Goal: Task Accomplishment & Management: Use online tool/utility

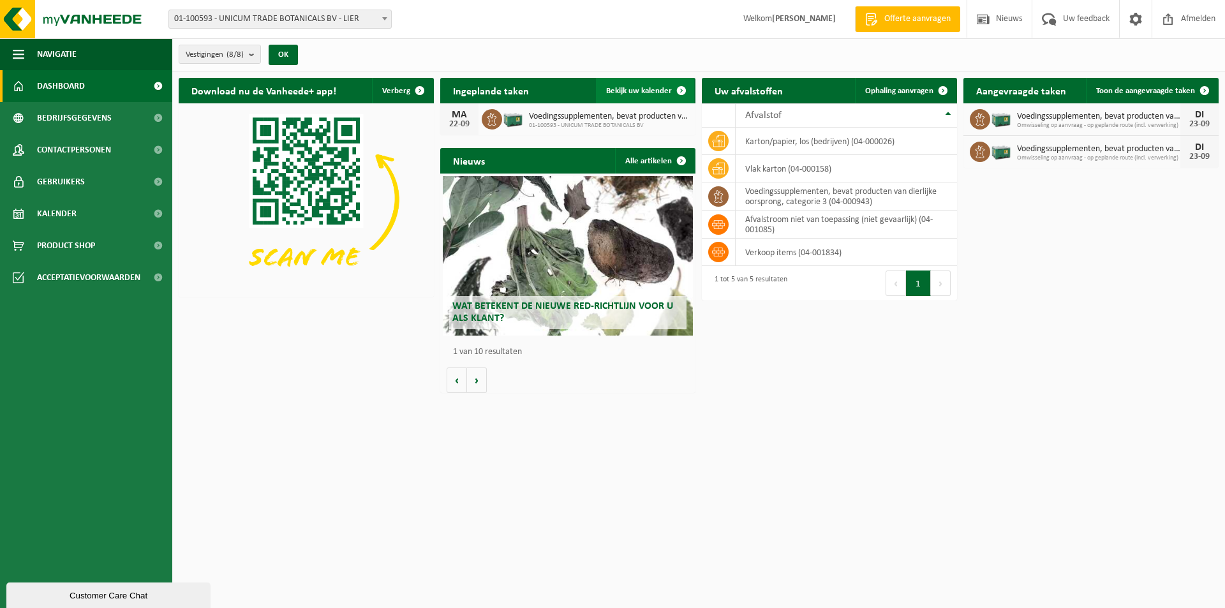
click at [631, 84] on link "Bekijk uw kalender" at bounding box center [645, 91] width 98 height 26
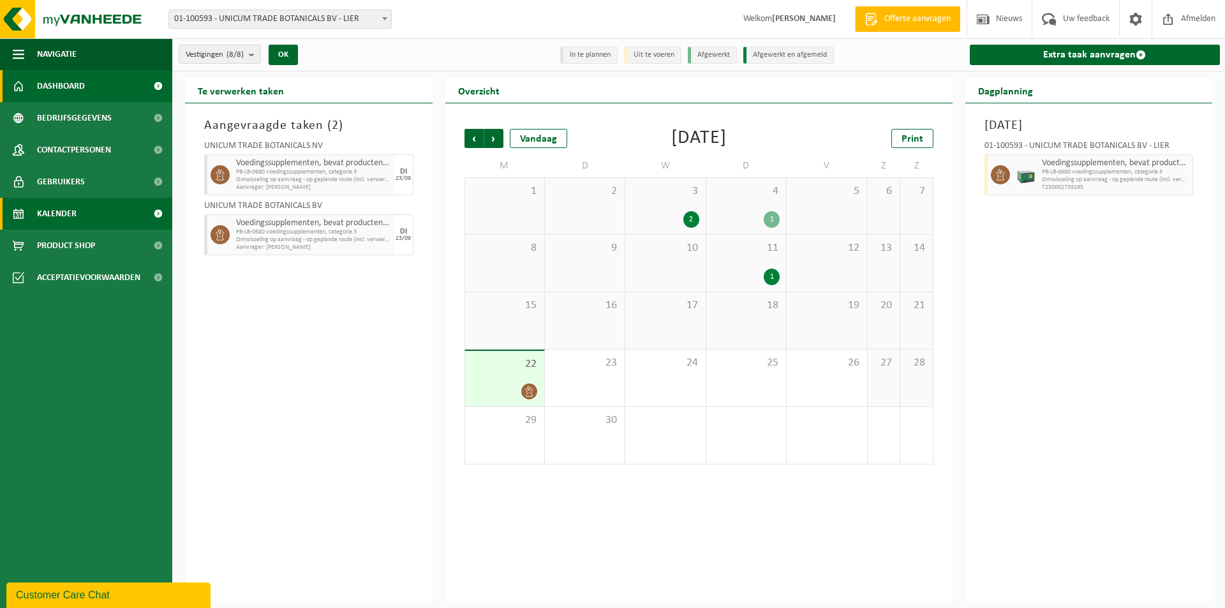
click at [6, 82] on link "Dashboard" at bounding box center [86, 86] width 172 height 32
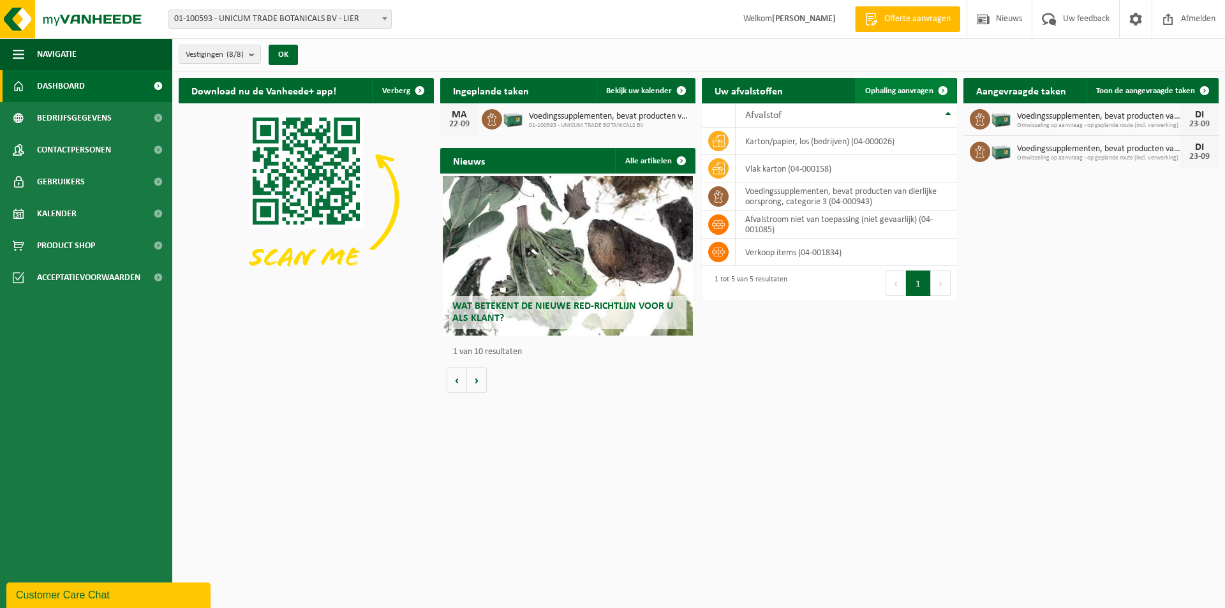
click at [908, 94] on span "Ophaling aanvragen" at bounding box center [899, 91] width 68 height 8
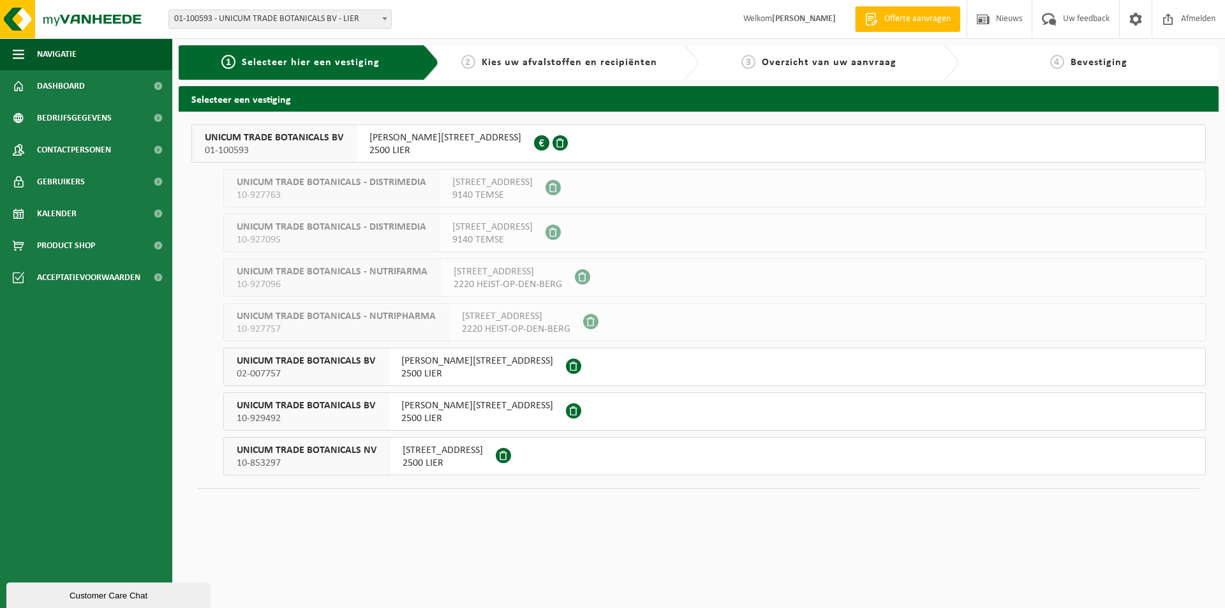
click at [290, 129] on div "UNICUM TRADE BOTANICALS BV 01-100593" at bounding box center [274, 143] width 165 height 37
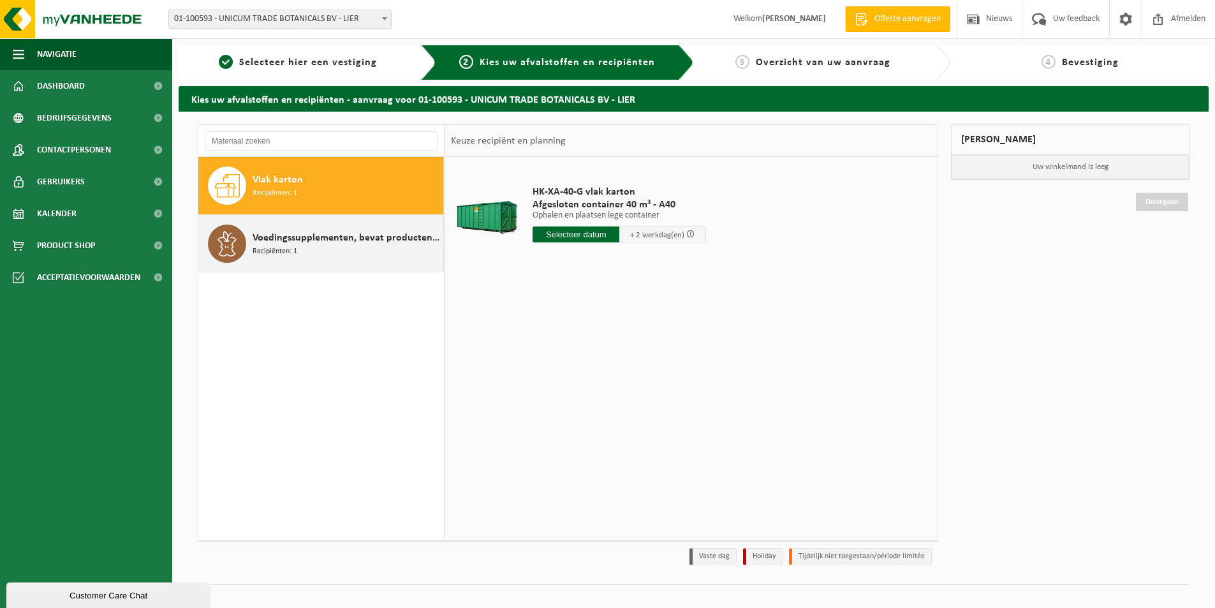
click at [292, 255] on span "Recipiënten: 1" at bounding box center [275, 252] width 45 height 12
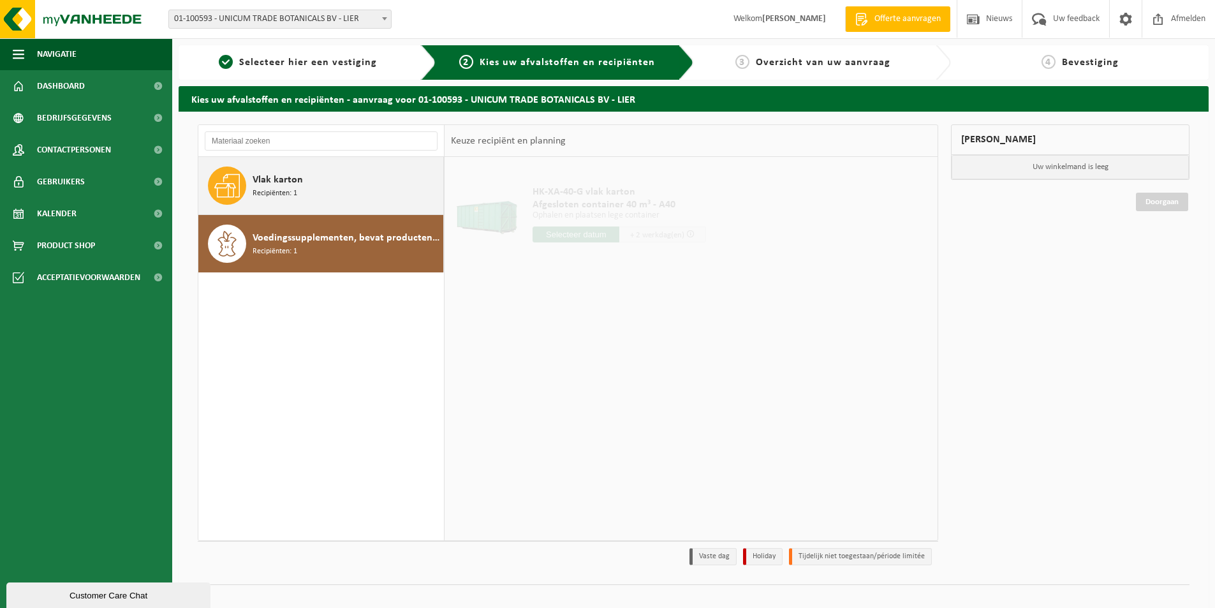
click at [294, 189] on span "Recipiënten: 1" at bounding box center [275, 194] width 45 height 12
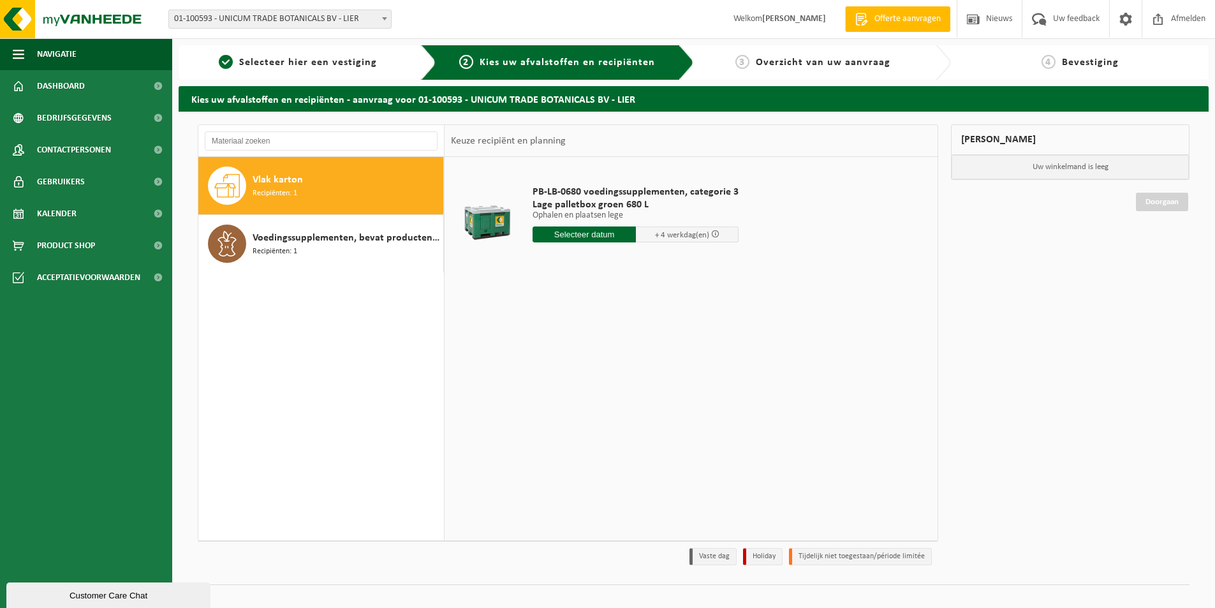
click at [578, 233] on input "text" at bounding box center [584, 234] width 103 height 16
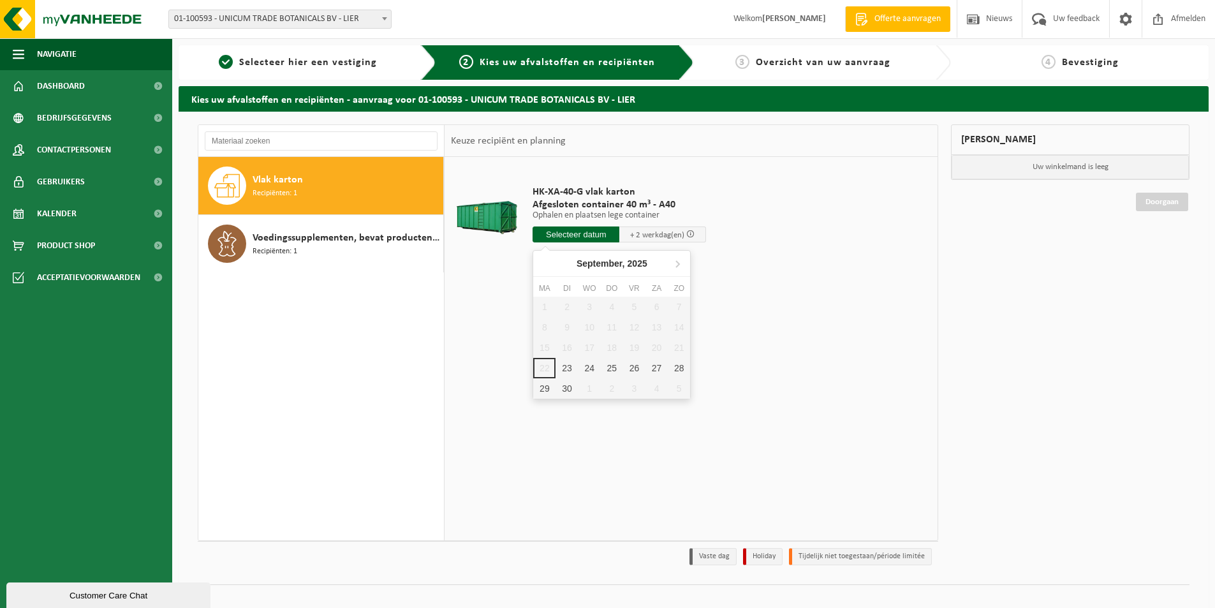
click at [568, 233] on input "text" at bounding box center [576, 234] width 87 height 16
click at [576, 363] on div "23" at bounding box center [566, 368] width 22 height 20
type input "Van 2025-09-23"
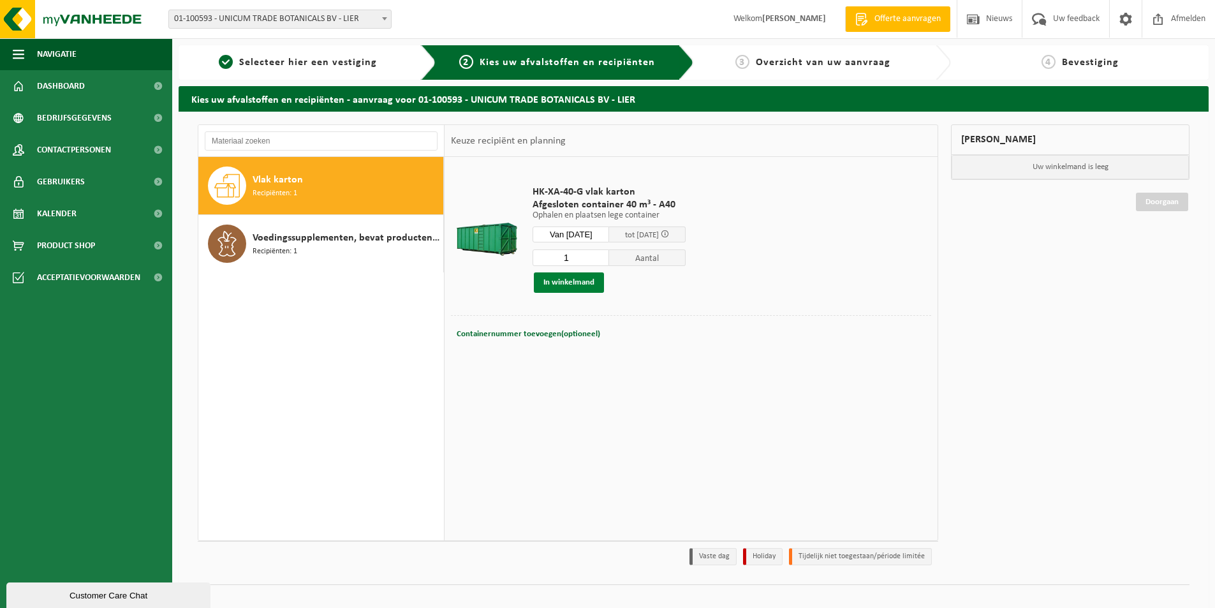
click at [561, 278] on button "In winkelmand" at bounding box center [569, 282] width 70 height 20
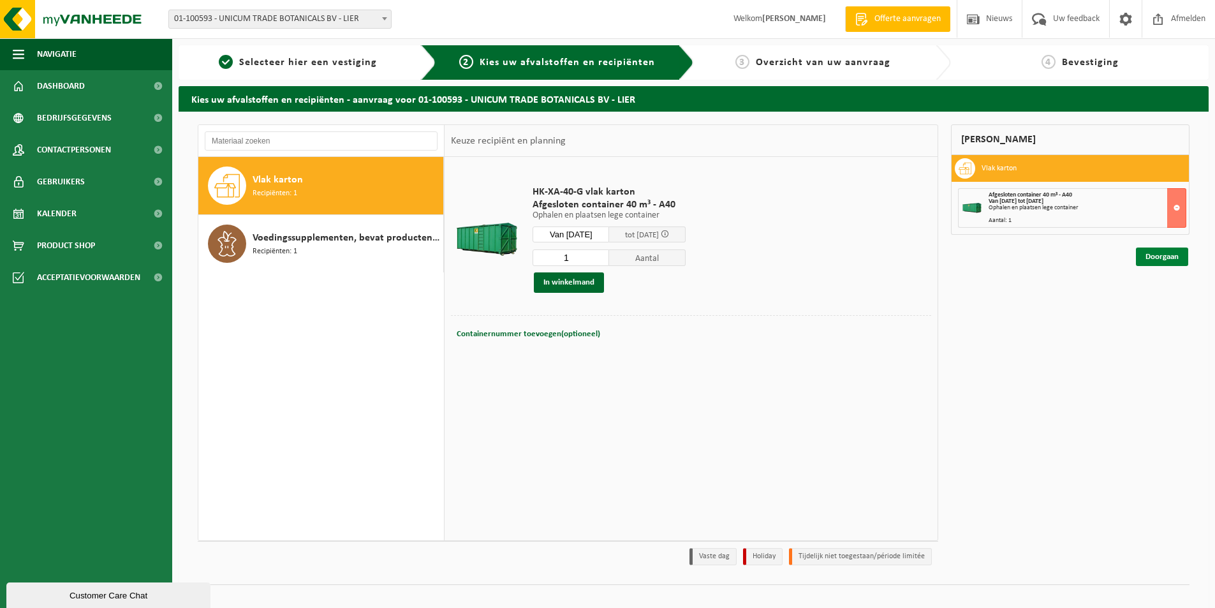
click at [1181, 256] on link "Doorgaan" at bounding box center [1162, 256] width 52 height 18
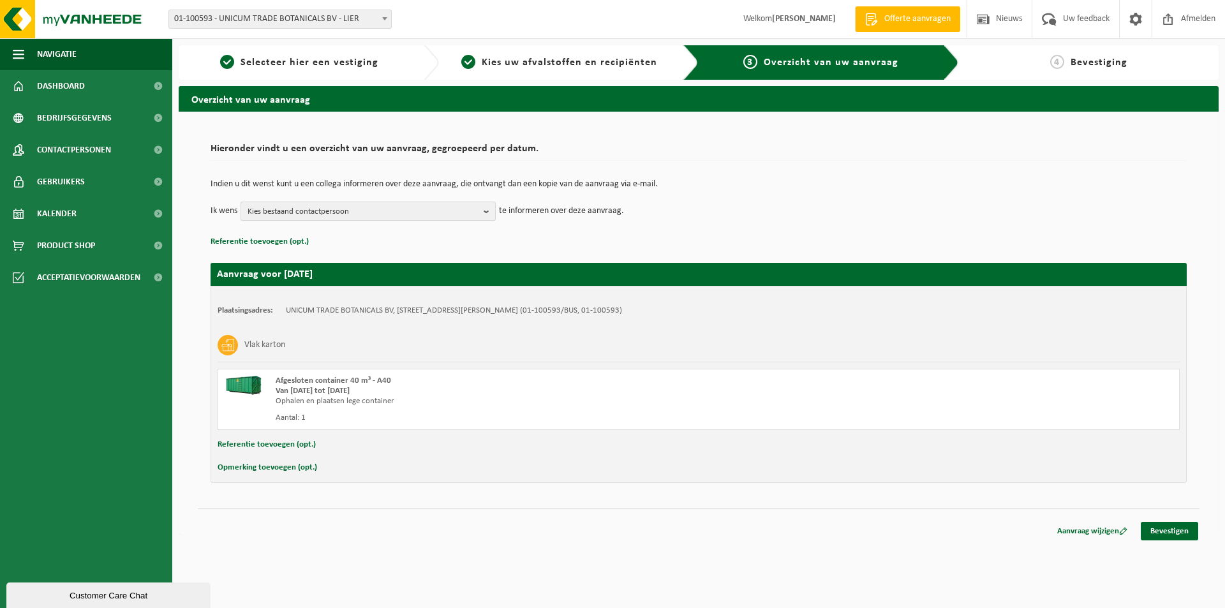
click at [456, 212] on span "Kies bestaand contactpersoon" at bounding box center [362, 211] width 231 height 19
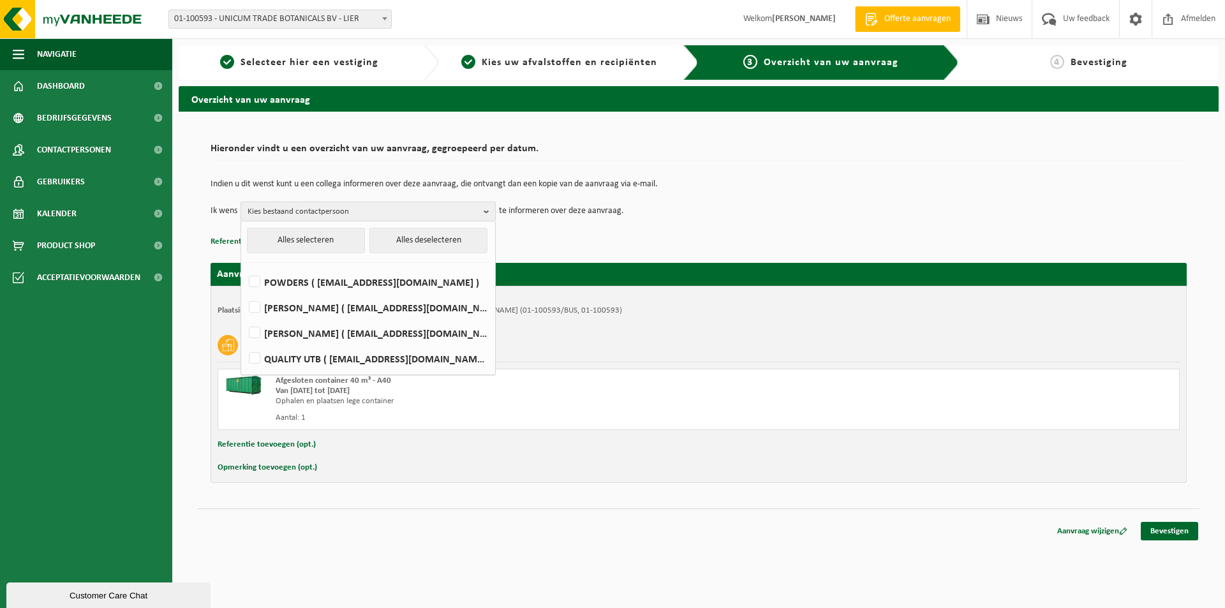
click at [456, 212] on span "Kies bestaand contactpersoon" at bounding box center [362, 211] width 231 height 19
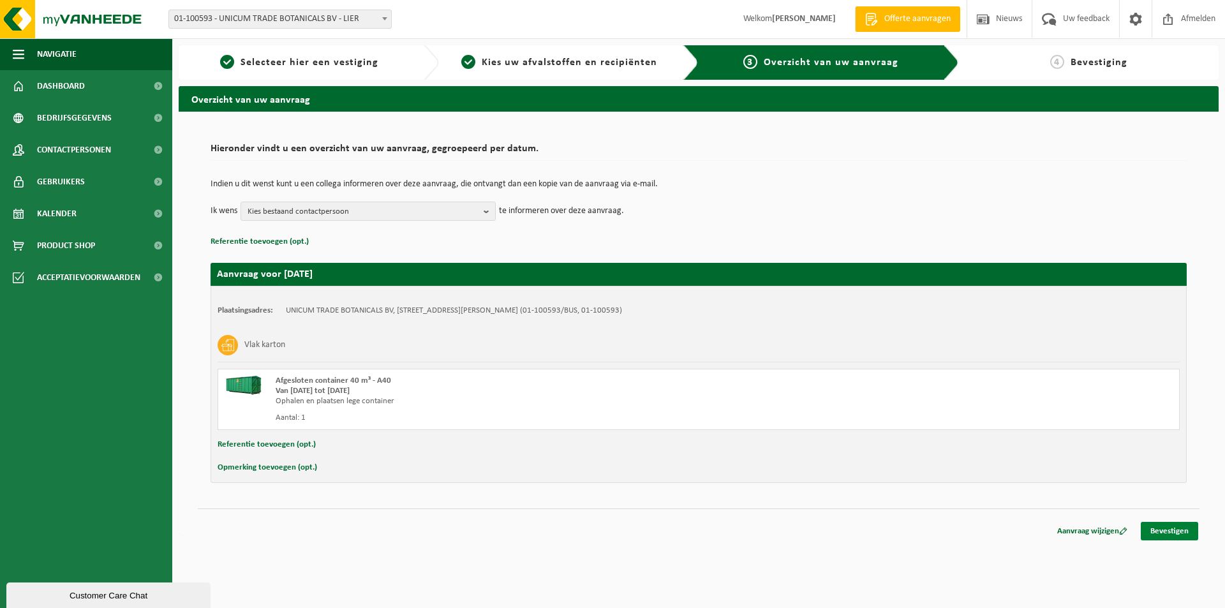
click at [1156, 529] on link "Bevestigen" at bounding box center [1168, 531] width 57 height 18
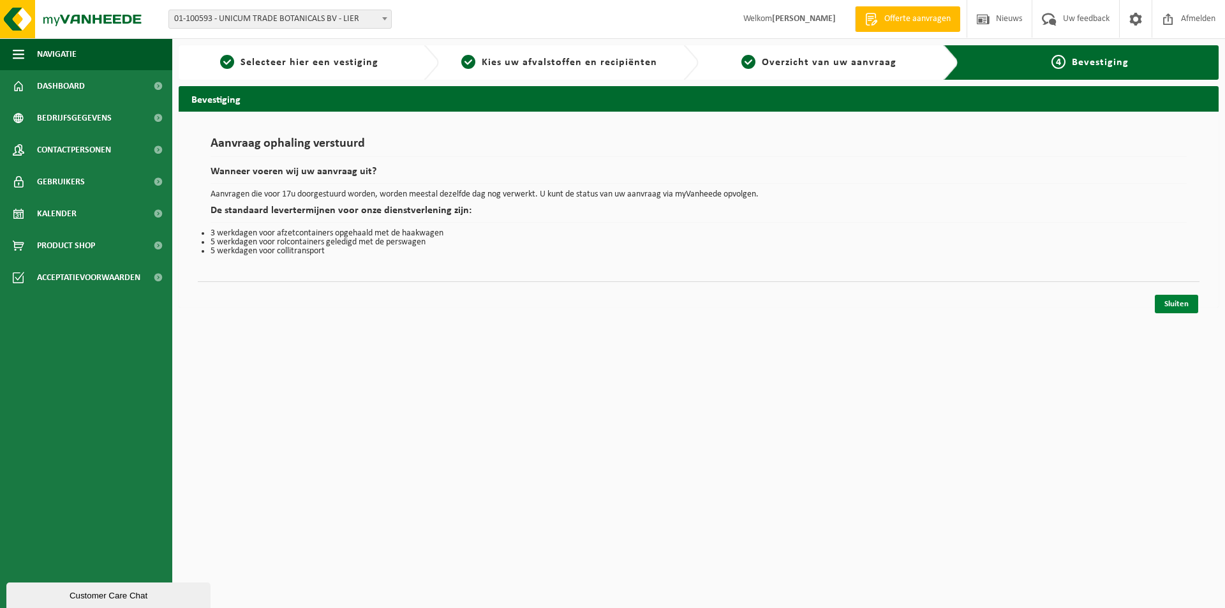
click at [1154, 298] on div "Sluiten" at bounding box center [1176, 304] width 46 height 18
click at [1170, 298] on link "Sluiten" at bounding box center [1175, 304] width 43 height 18
